Goal: Check status: Check status

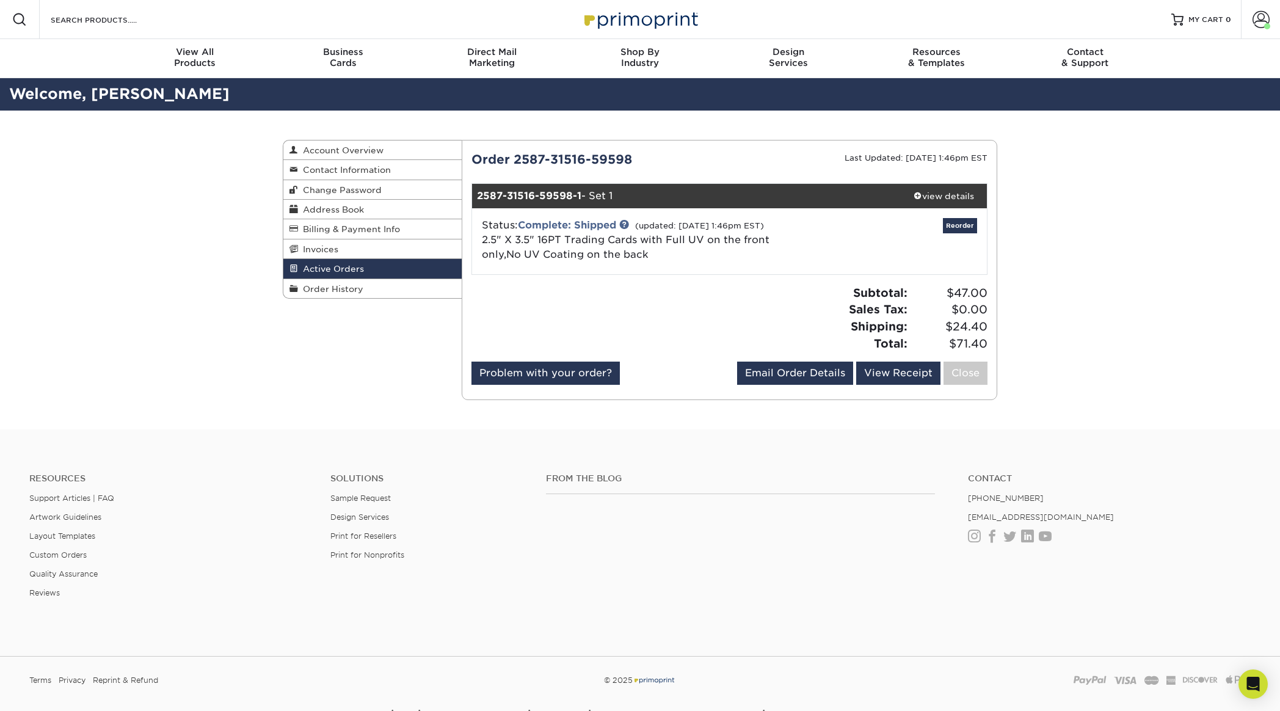
click at [1085, 241] on div "Active Orders Account Overview Contact Information Change Password Address Book…" at bounding box center [640, 270] width 1280 height 319
click at [906, 373] on link "View Receipt" at bounding box center [898, 373] width 84 height 23
click at [327, 290] on span "Order History" at bounding box center [330, 289] width 65 height 10
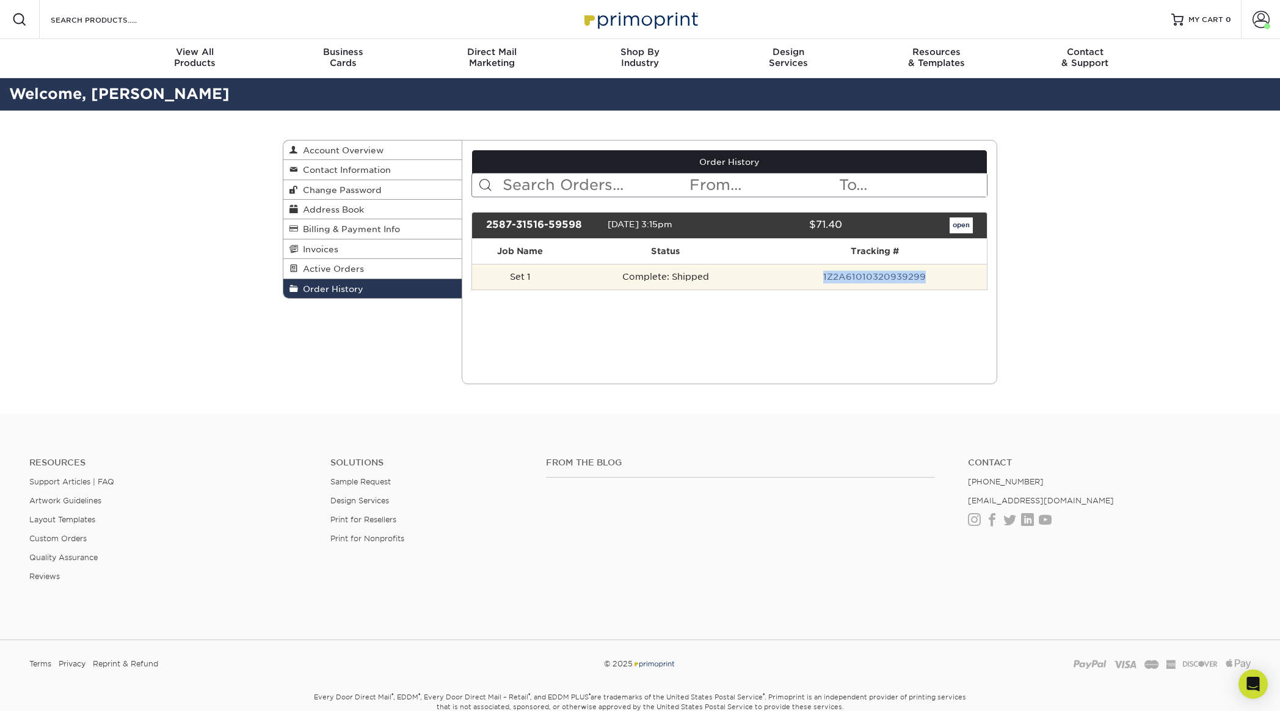
drag, startPoint x: 875, startPoint y: 277, endPoint x: 819, endPoint y: 277, distance: 56.2
click at [822, 277] on td "1Z2A61010320939299" at bounding box center [874, 277] width 225 height 26
click at [888, 276] on link "1Z2A61010320939299" at bounding box center [874, 277] width 103 height 10
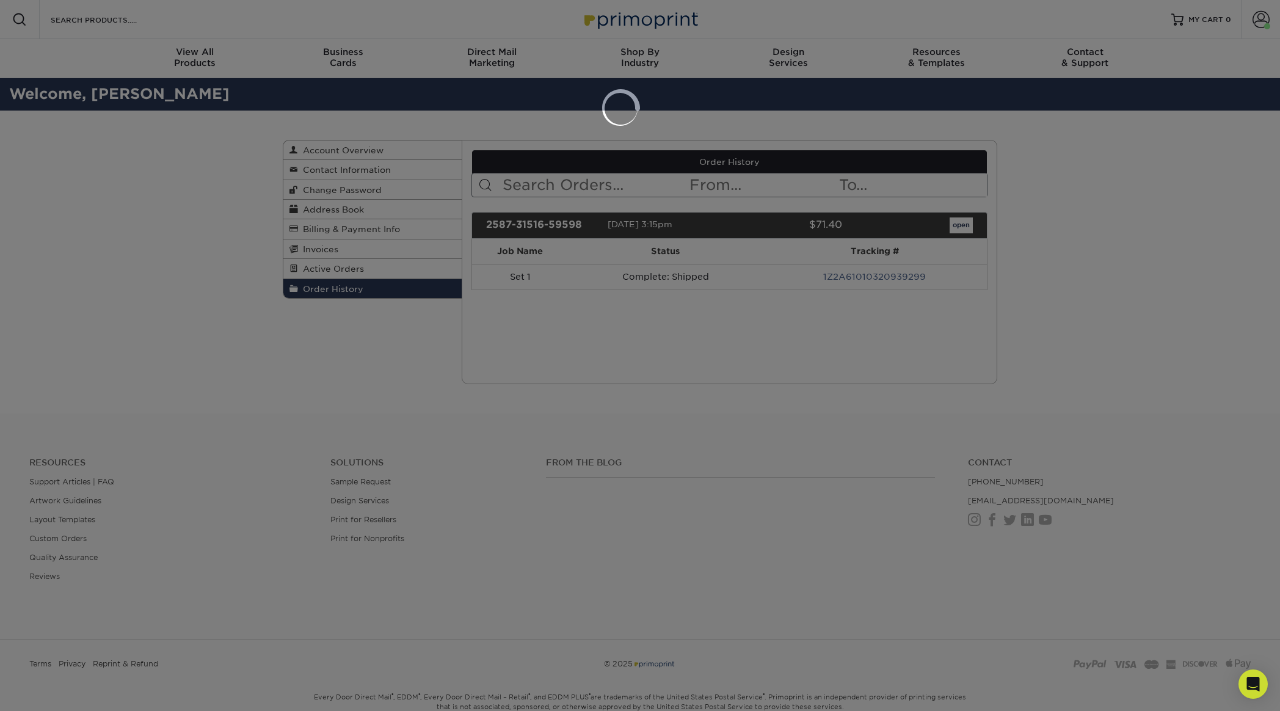
click at [1057, 108] on div at bounding box center [640, 355] width 1280 height 711
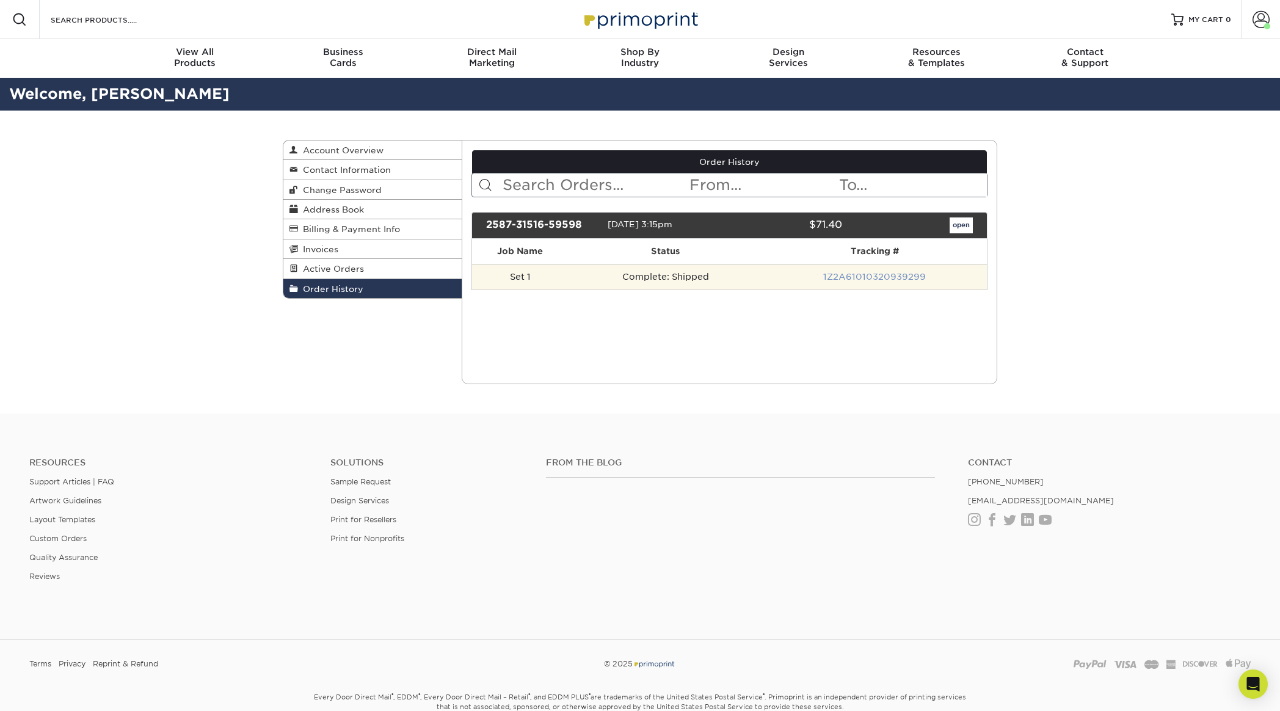
click at [866, 276] on link "1Z2A61010320939299" at bounding box center [874, 277] width 103 height 10
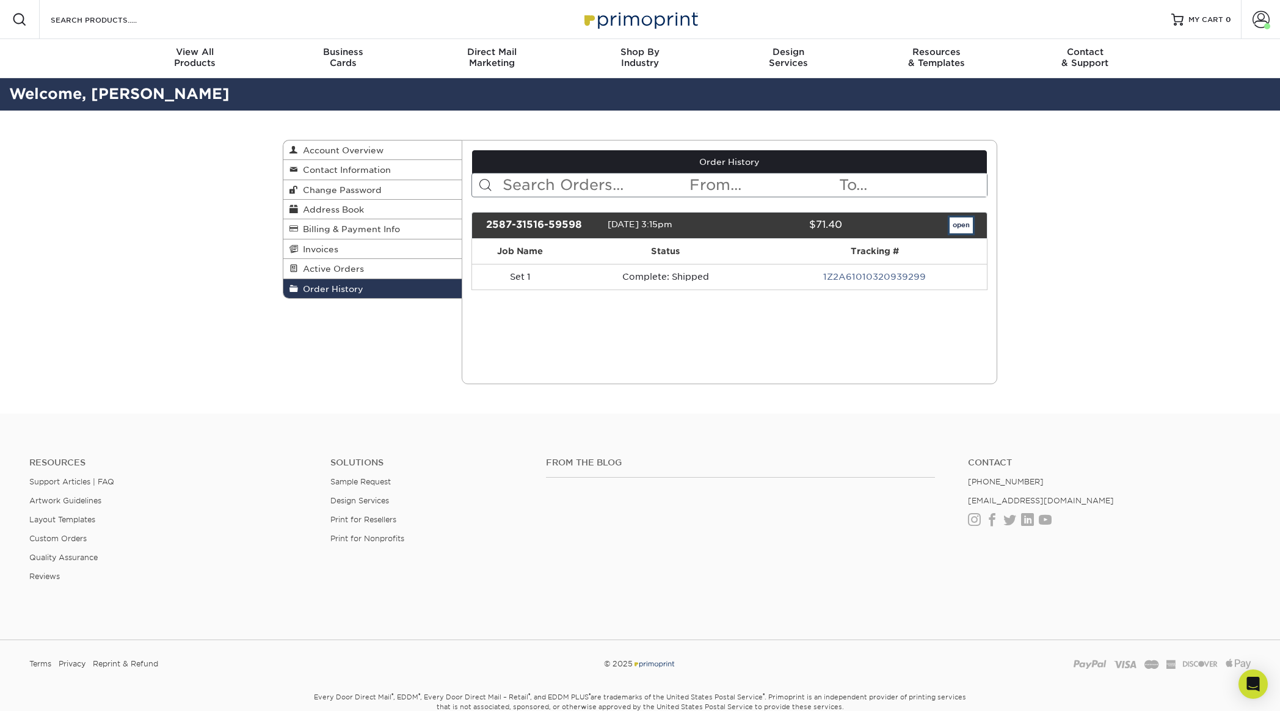
click at [958, 224] on link "open" at bounding box center [961, 225] width 23 height 16
